Goal: Navigation & Orientation: Find specific page/section

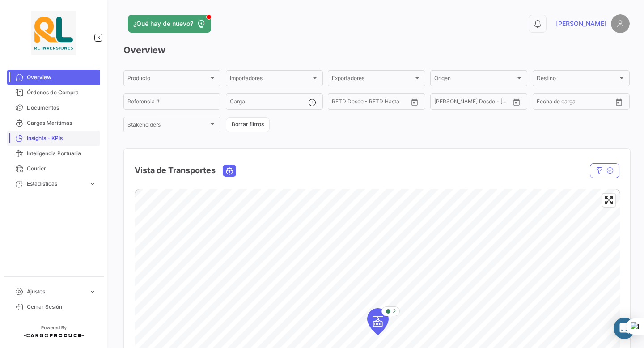
click at [39, 139] on span "Insights - KPIs" at bounding box center [62, 138] width 70 height 8
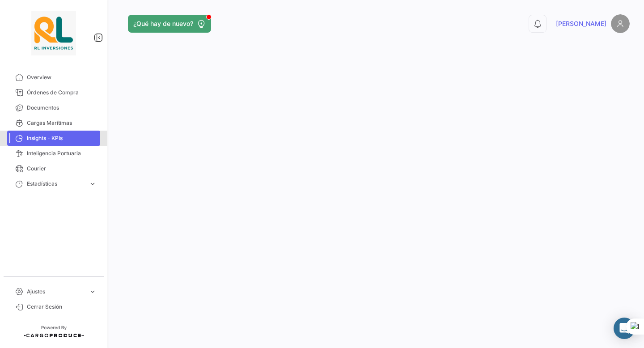
click at [59, 140] on span "Insights - KPIs" at bounding box center [62, 138] width 70 height 8
click at [65, 159] on link "Inteligencia Portuaria" at bounding box center [53, 153] width 93 height 15
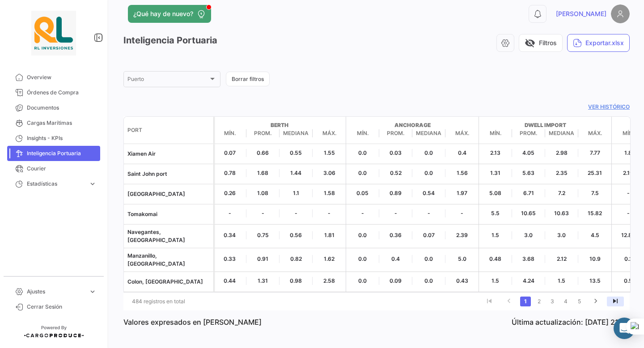
click at [619, 297] on icon "go to last page" at bounding box center [616, 302] width 12 height 11
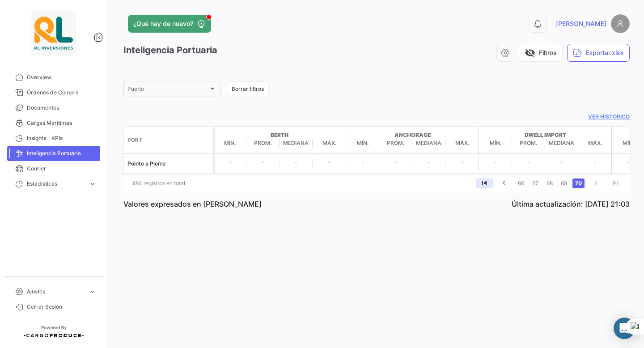
click at [484, 184] on icon "go to first page" at bounding box center [485, 184] width 12 height 11
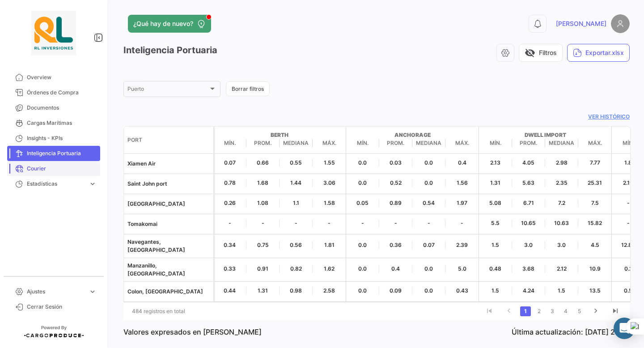
click at [50, 170] on span "Courier" at bounding box center [62, 169] width 70 height 8
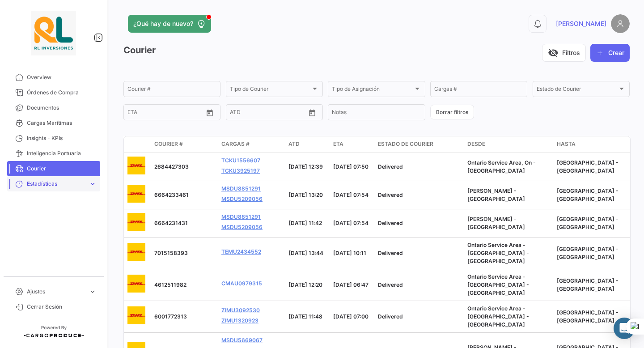
click at [53, 188] on link "Estadísticas expand_more" at bounding box center [53, 183] width 93 height 15
click at [59, 141] on span "Insights - KPIs" at bounding box center [62, 138] width 70 height 8
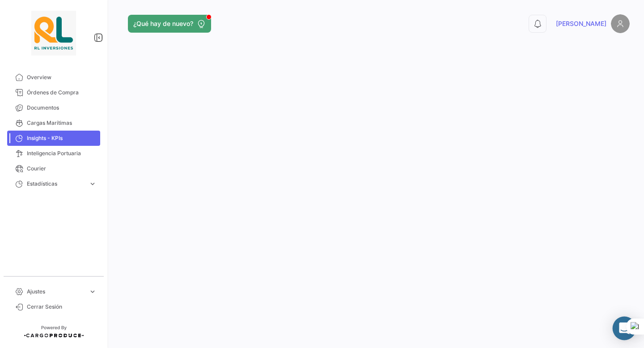
click at [618, 329] on div "Abrir Intercom Messenger" at bounding box center [625, 329] width 24 height 24
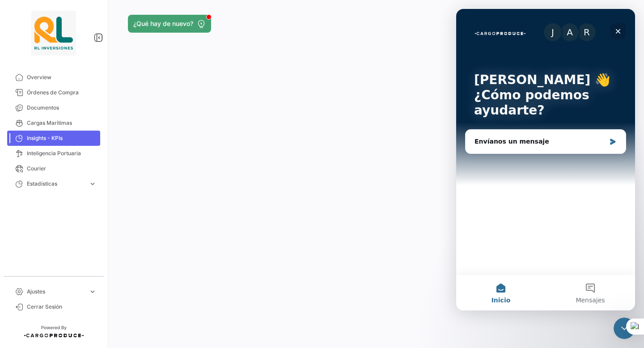
click at [617, 33] on icon "Cerrar" at bounding box center [617, 31] width 7 height 7
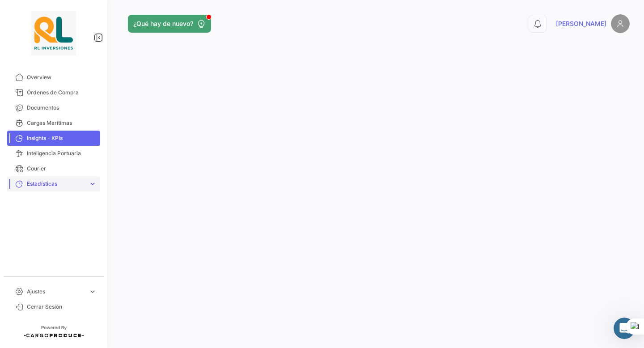
click at [45, 178] on link "Estadísticas expand_more" at bounding box center [53, 183] width 93 height 15
click at [66, 78] on span "Overview" at bounding box center [62, 77] width 70 height 8
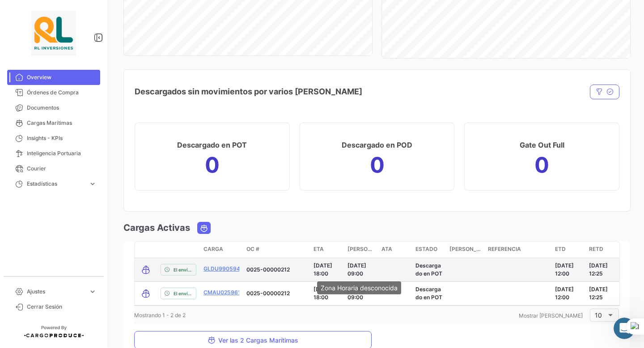
scroll to position [936, 0]
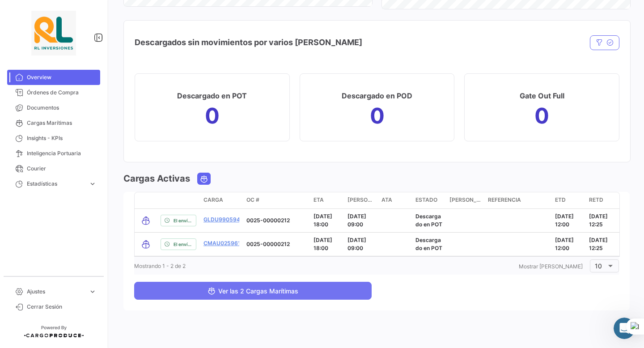
click at [259, 287] on span "Ver las 2 Cargas Marítimas" at bounding box center [253, 291] width 91 height 8
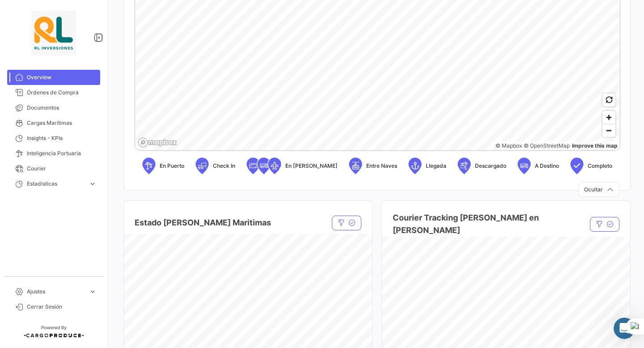
scroll to position [225, 0]
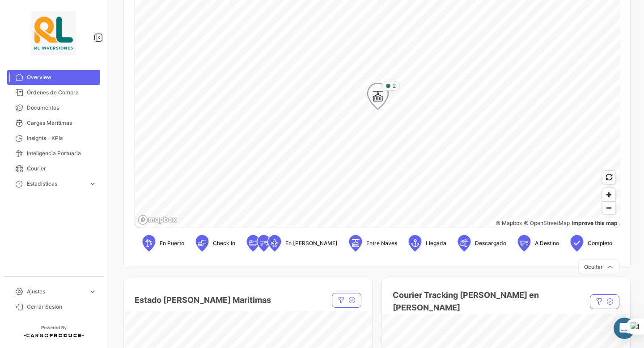
click at [379, 90] on icon "Map marker" at bounding box center [378, 96] width 13 height 19
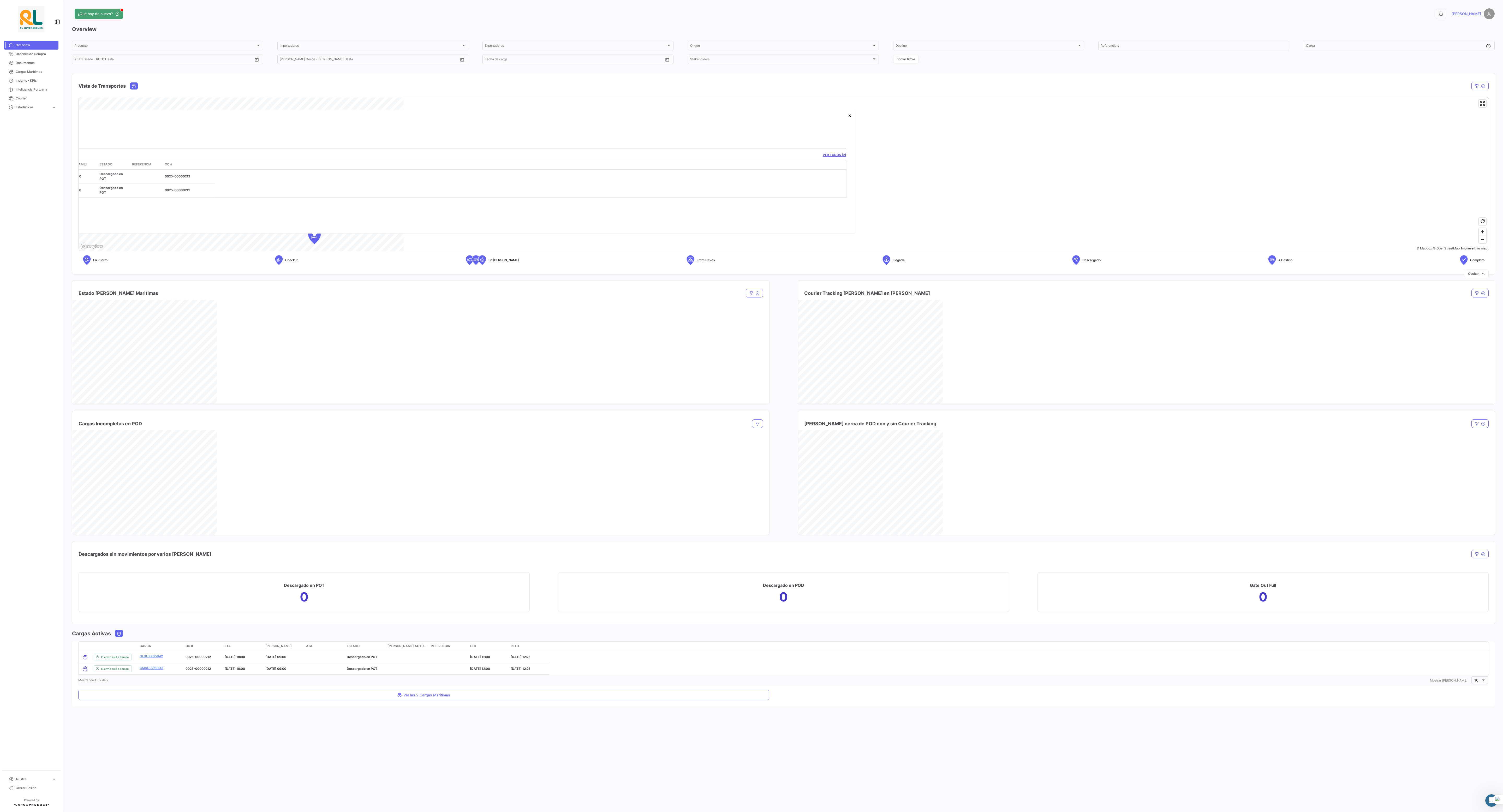
scroll to position [0, 0]
click at [376, 116] on button "×" at bounding box center [1320, 116] width 11 height 10
